Goal: Information Seeking & Learning: Check status

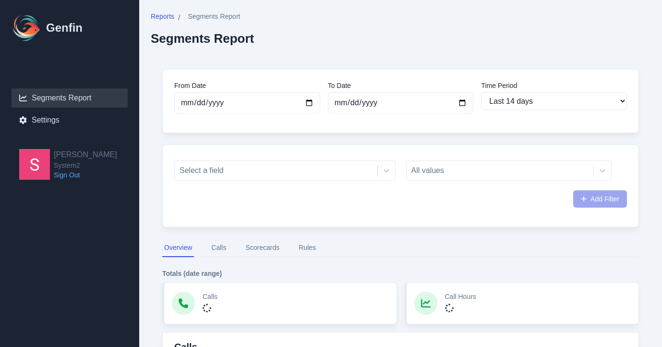
select select "14"
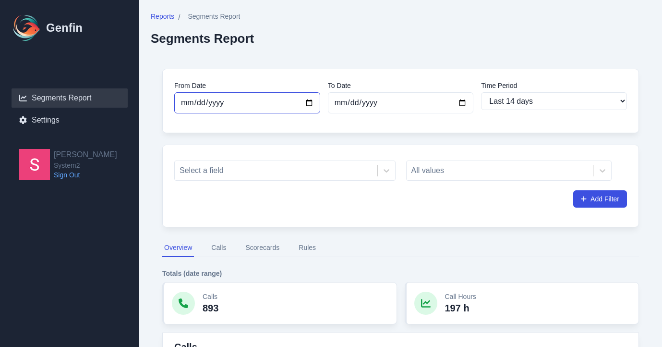
click at [311, 106] on input "[DATE]" at bounding box center [247, 102] width 146 height 21
type input "[DATE]"
select select "custom"
click at [259, 169] on div at bounding box center [275, 170] width 193 height 13
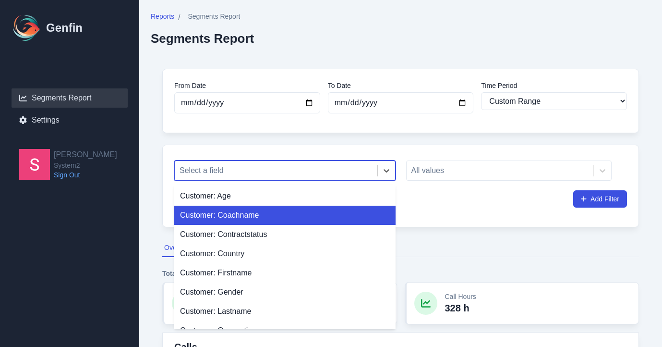
click at [244, 211] on div "Customer: Coachname" at bounding box center [284, 214] width 221 height 19
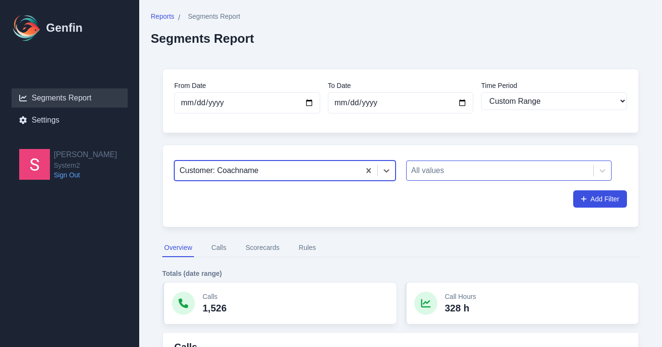
click at [455, 172] on div at bounding box center [500, 170] width 178 height 13
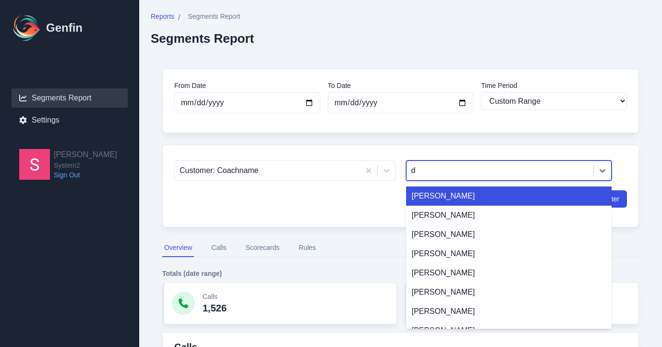
type input "da"
click at [451, 199] on div "Dalyce" at bounding box center [509, 195] width 206 height 19
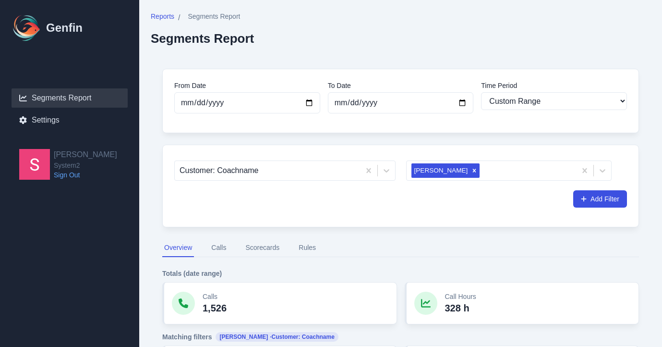
click at [482, 43] on div "Reports / Segments Report Segments Report" at bounding box center [401, 29] width 500 height 34
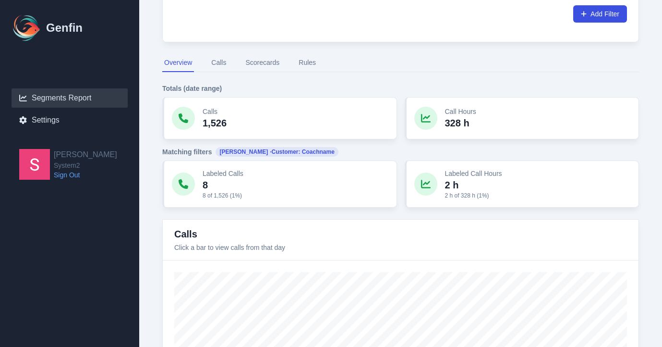
scroll to position [87, 0]
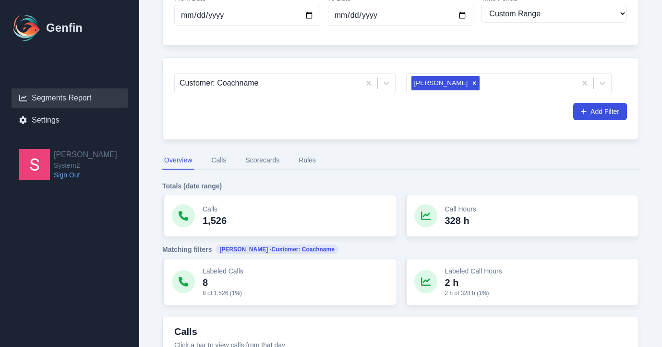
click at [220, 163] on button "Calls" at bounding box center [218, 160] width 19 height 18
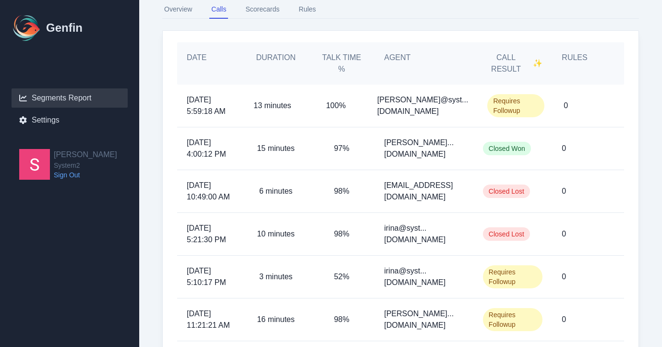
scroll to position [239, 0]
click at [423, 227] on p "irina@syst...m2.fitness" at bounding box center [424, 232] width 80 height 23
click at [419, 237] on p "irina@syst...m2.fitness" at bounding box center [424, 232] width 80 height 23
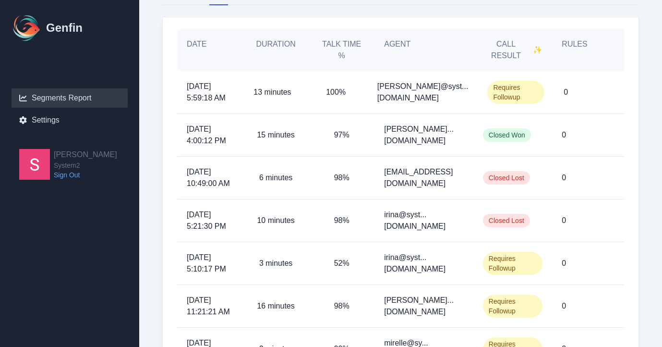
scroll to position [252, 0]
click at [191, 173] on span "9/22/2025, 10:49:00 AM" at bounding box center [210, 177] width 47 height 23
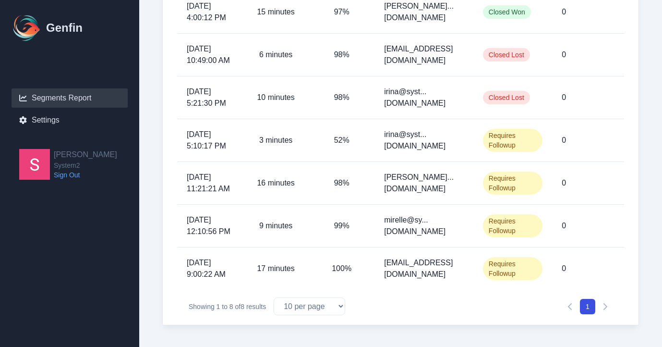
scroll to position [376, 0]
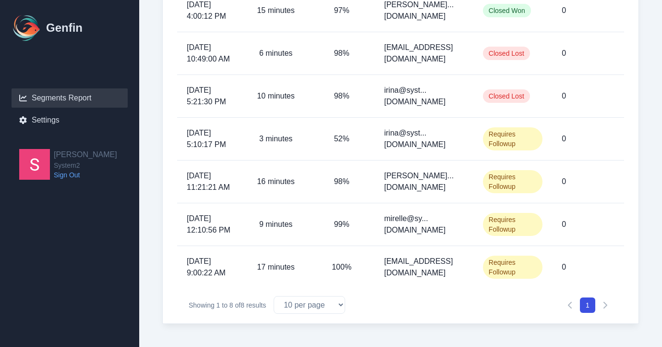
click at [542, 257] on div "Requires Followup" at bounding box center [512, 267] width 79 height 42
click at [559, 262] on div "0" at bounding box center [578, 267] width 53 height 42
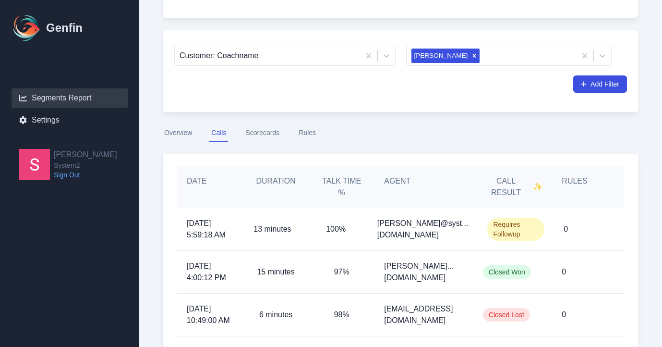
scroll to position [114, 0]
click at [266, 138] on button "Scorecards" at bounding box center [262, 134] width 38 height 18
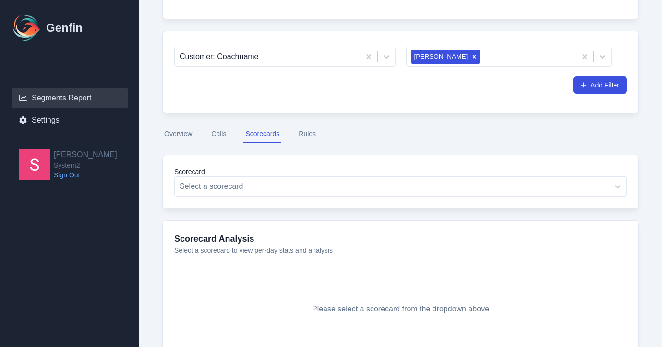
scroll to position [172, 0]
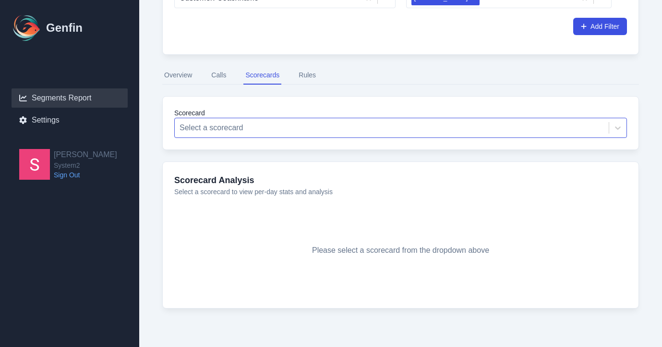
click at [360, 124] on div at bounding box center [391, 127] width 424 height 13
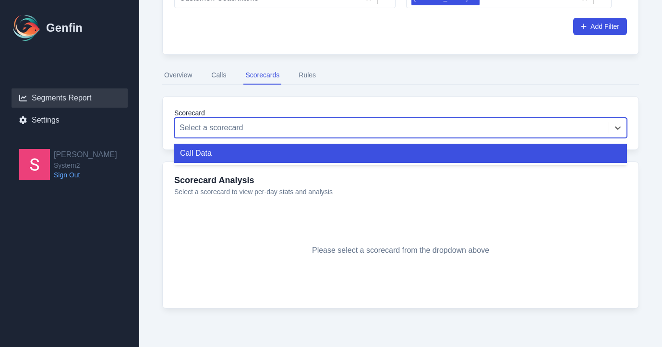
click at [353, 151] on div "Call Data" at bounding box center [400, 153] width 453 height 19
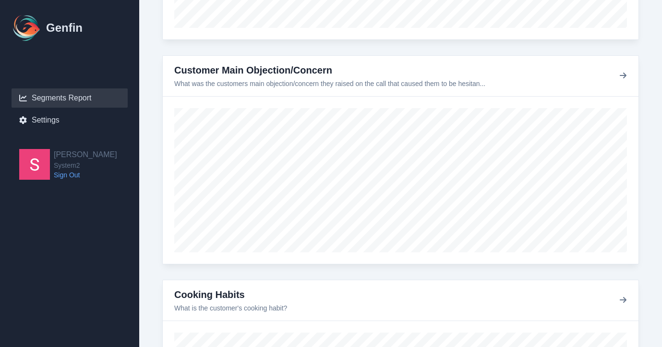
scroll to position [732, 0]
